Goal: Task Accomplishment & Management: Manage account settings

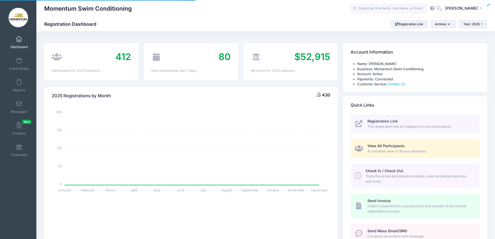
select select
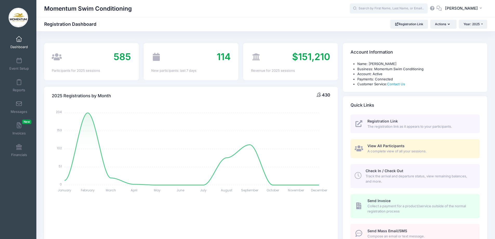
click at [392, 7] on input "text" at bounding box center [388, 8] width 78 height 10
type input "chaundry"
drag, startPoint x: 378, startPoint y: 8, endPoint x: 339, endPoint y: 3, distance: 39.7
click at [339, 3] on div "Momentum Swim Conditioning chaundry chau No participants found for the sessions…" at bounding box center [265, 9] width 458 height 12
type input "a"
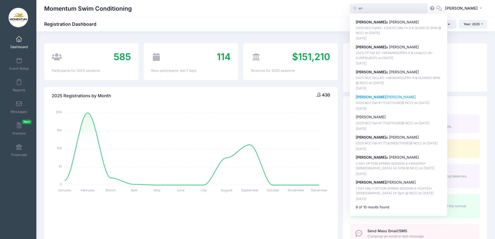
click at [385, 96] on p "Ari haan Chaudhary" at bounding box center [398, 96] width 86 height 5
type input "Arihaan Chaudhary (2025 NCC Fall #1 (TUE/THUR)@ NCC), Sep-16, 2025)"
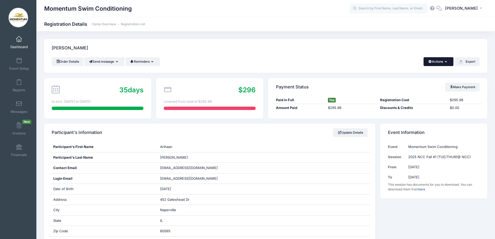
click at [444, 64] on button "Actions" at bounding box center [438, 61] width 30 height 9
click at [419, 93] on link "Change Session or Program" at bounding box center [421, 97] width 60 height 16
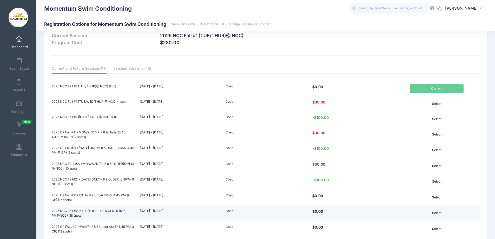
scroll to position [26, 0]
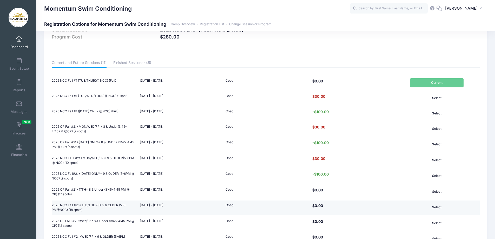
click at [440, 206] on button "Select" at bounding box center [436, 207] width 53 height 9
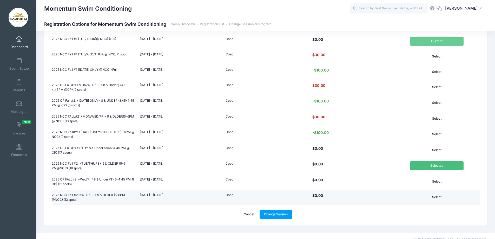
scroll to position [73, 0]
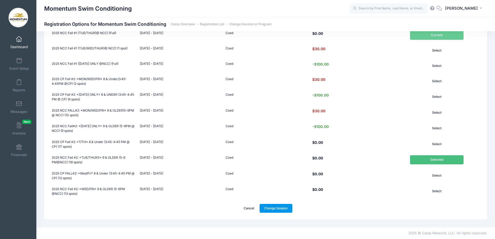
click at [271, 210] on link "Change Session" at bounding box center [275, 208] width 33 height 9
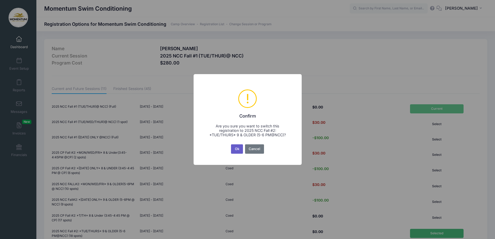
click at [238, 150] on button "Ok" at bounding box center [237, 148] width 12 height 9
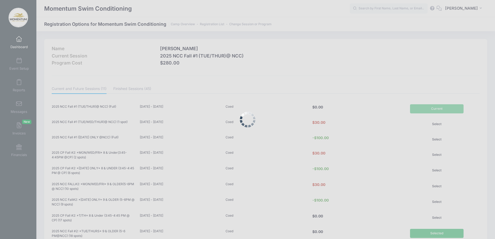
scroll to position [73, 0]
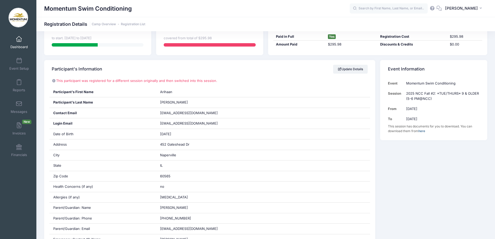
scroll to position [78, 0]
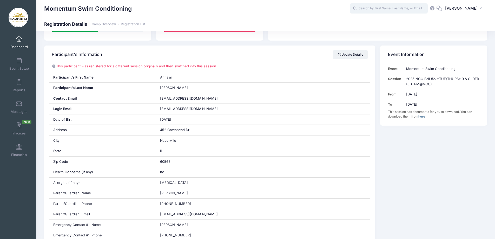
click at [376, 9] on input "text" at bounding box center [388, 8] width 78 height 10
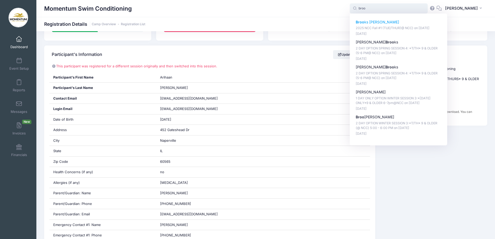
click at [373, 21] on p "Broo ks Blakeman" at bounding box center [398, 21] width 86 height 5
type input "Brooks Blakeman (2025 NCC Fall #1 (TUE/THUR)@ NCC), Sep-16, 2025)"
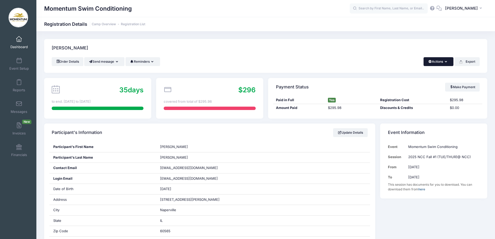
click at [445, 62] on icon "button" at bounding box center [447, 62] width 4 height 0
click at [419, 93] on link "Change Session or Program" at bounding box center [421, 97] width 60 height 16
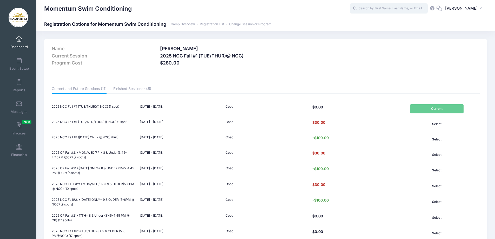
click at [378, 7] on input "text" at bounding box center [388, 8] width 78 height 10
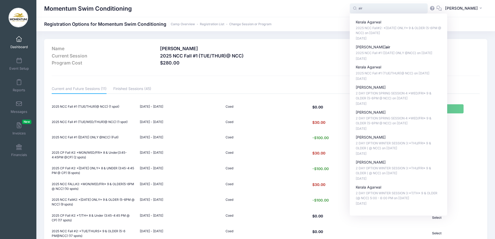
click at [369, 5] on input "air" at bounding box center [388, 8] width 78 height 10
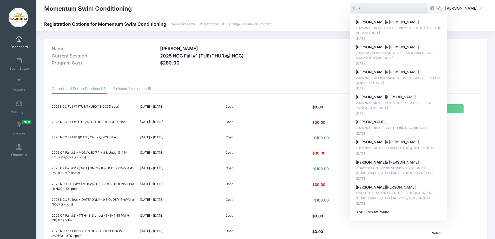
click at [367, 97] on p "Ari haan Chaudhary" at bounding box center [398, 96] width 86 height 5
type input "Arihaan Chaudhary (2025 NCC Fall #2: *TUE/THURS* 9 &amp; OLDER (5-6 PM@NCC), No…"
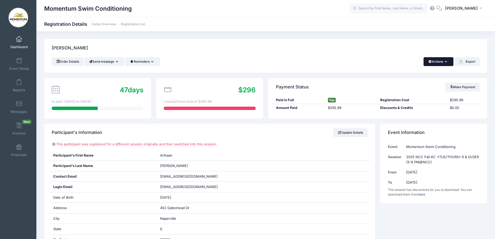
click at [447, 61] on button "Actions" at bounding box center [438, 61] width 30 height 9
click at [407, 95] on link "Change Session or Program" at bounding box center [421, 97] width 60 height 16
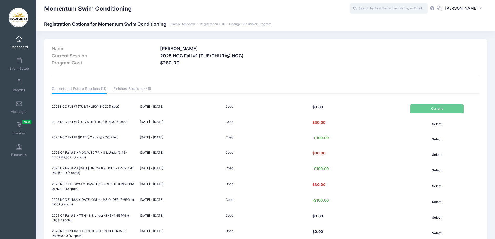
click at [370, 4] on input "text" at bounding box center [388, 8] width 78 height 10
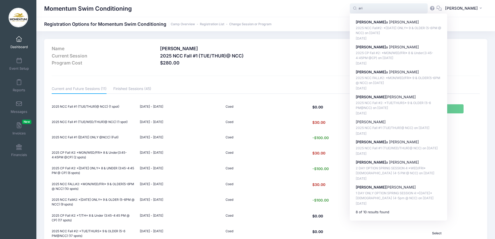
type input "ari"
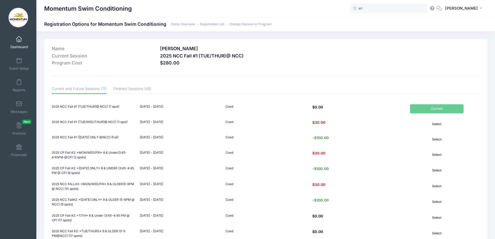
click at [327, 63] on h3 "$280.00" at bounding box center [283, 62] width 247 height 5
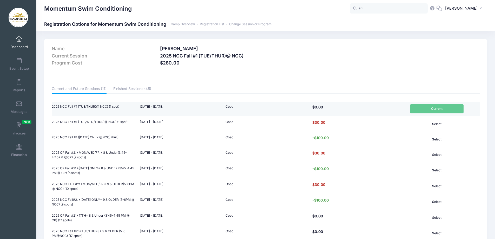
click at [448, 108] on td "Current" at bounding box center [436, 109] width 85 height 14
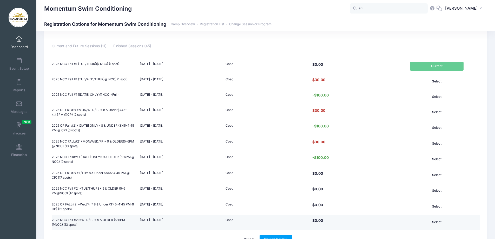
scroll to position [73, 0]
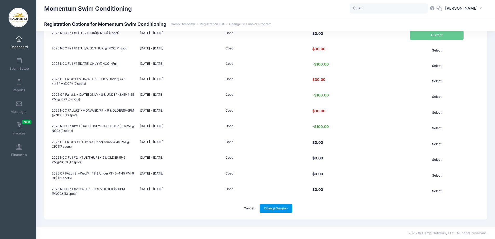
click at [283, 209] on link "Change Session" at bounding box center [275, 208] width 33 height 9
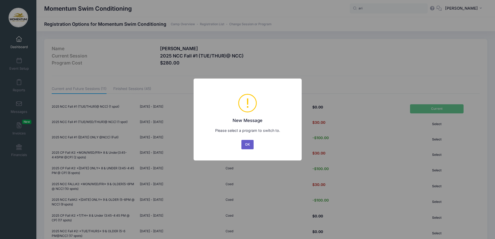
click at [248, 146] on button "OK" at bounding box center [247, 144] width 12 height 9
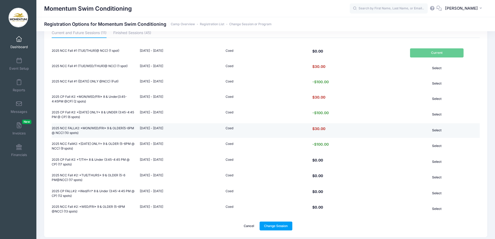
scroll to position [48, 0]
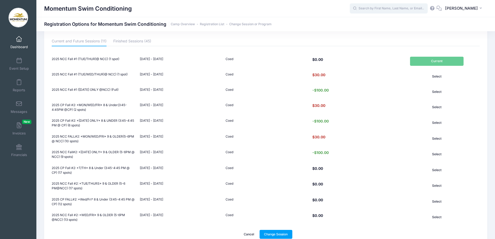
click at [371, 6] on input "text" at bounding box center [388, 8] width 78 height 10
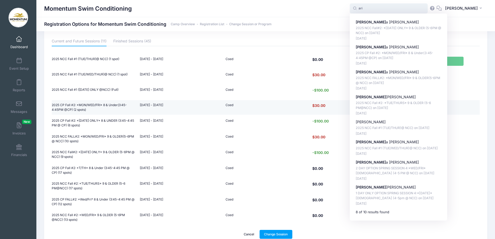
click at [371, 103] on p "2025 NCC Fall #2: *TUE/THURS* 9 & OLDER (5-6 PM@NCC) on [DATE]" at bounding box center [398, 105] width 86 height 10
type input "[PERSON_NAME] (2025 NCC Fall #2: *TUE/THURS* 9 &amp; OLDER (5-6 PM@NCC), [DATE])"
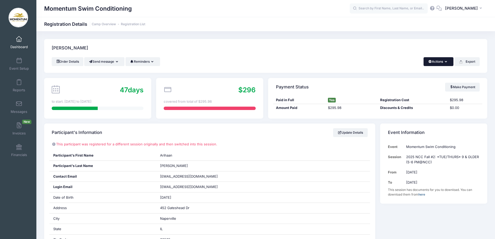
click at [448, 62] on button "Actions" at bounding box center [438, 61] width 30 height 9
click at [421, 93] on link "Change Session or Program" at bounding box center [421, 97] width 60 height 16
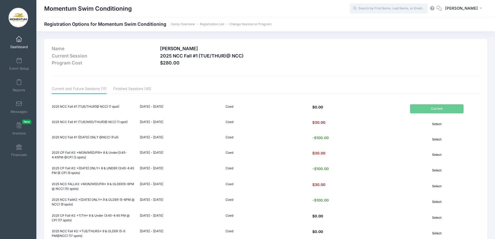
click at [381, 10] on input "text" at bounding box center [388, 8] width 78 height 10
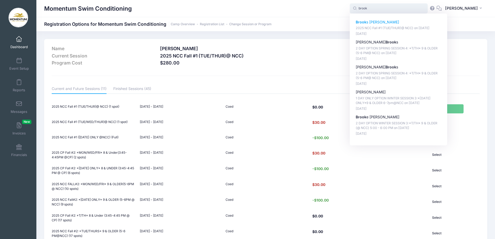
click at [383, 23] on p "Brook s Blakeman" at bounding box center [398, 21] width 86 height 5
type input "Brooks Blakeman (2025 NCC Fall #1 (TUE/THUR)@ NCC), Sep-16, 2025)"
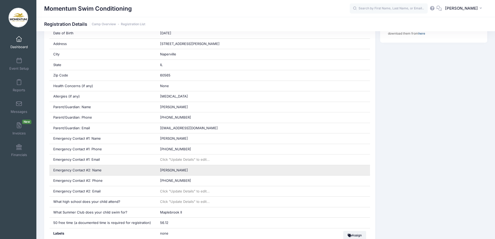
scroll to position [156, 0]
